Goal: Book appointment/travel/reservation

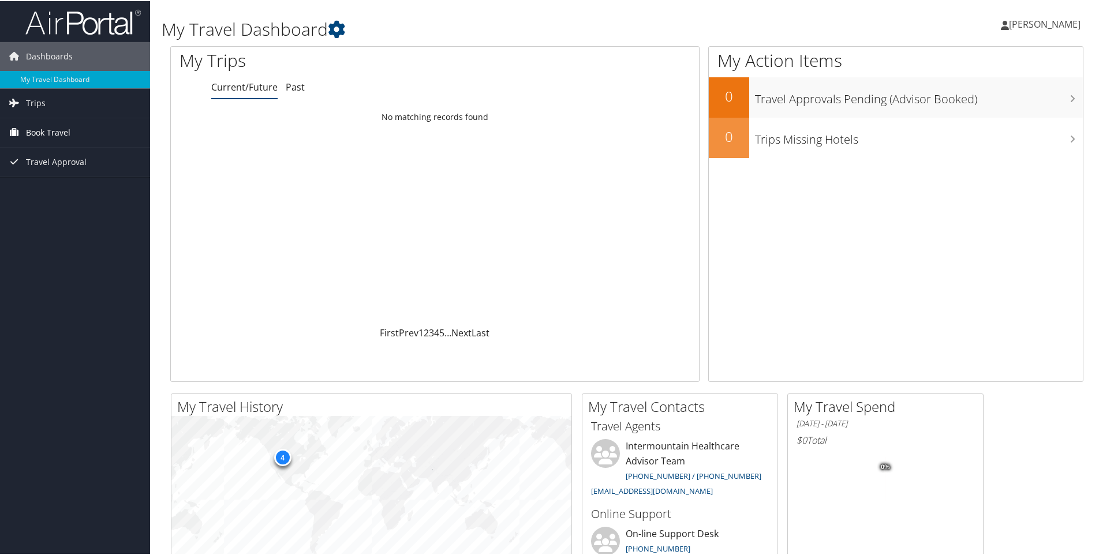
click at [70, 133] on link "Book Travel" at bounding box center [75, 131] width 150 height 29
click at [90, 191] on link "Book/Manage Online Trips" at bounding box center [75, 189] width 150 height 17
